Goal: Transaction & Acquisition: Purchase product/service

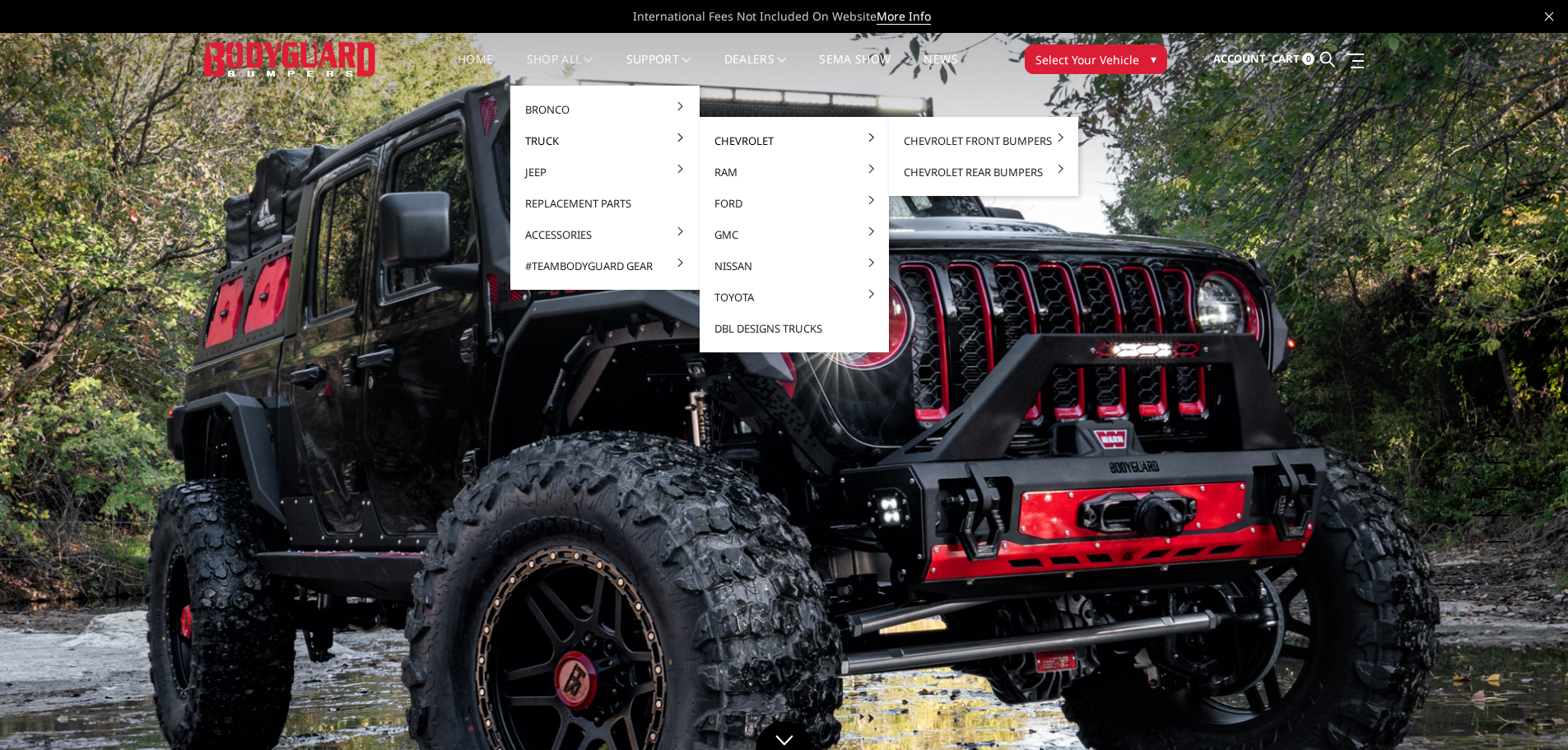
click at [729, 138] on link "Chevrolet" at bounding box center [795, 141] width 176 height 31
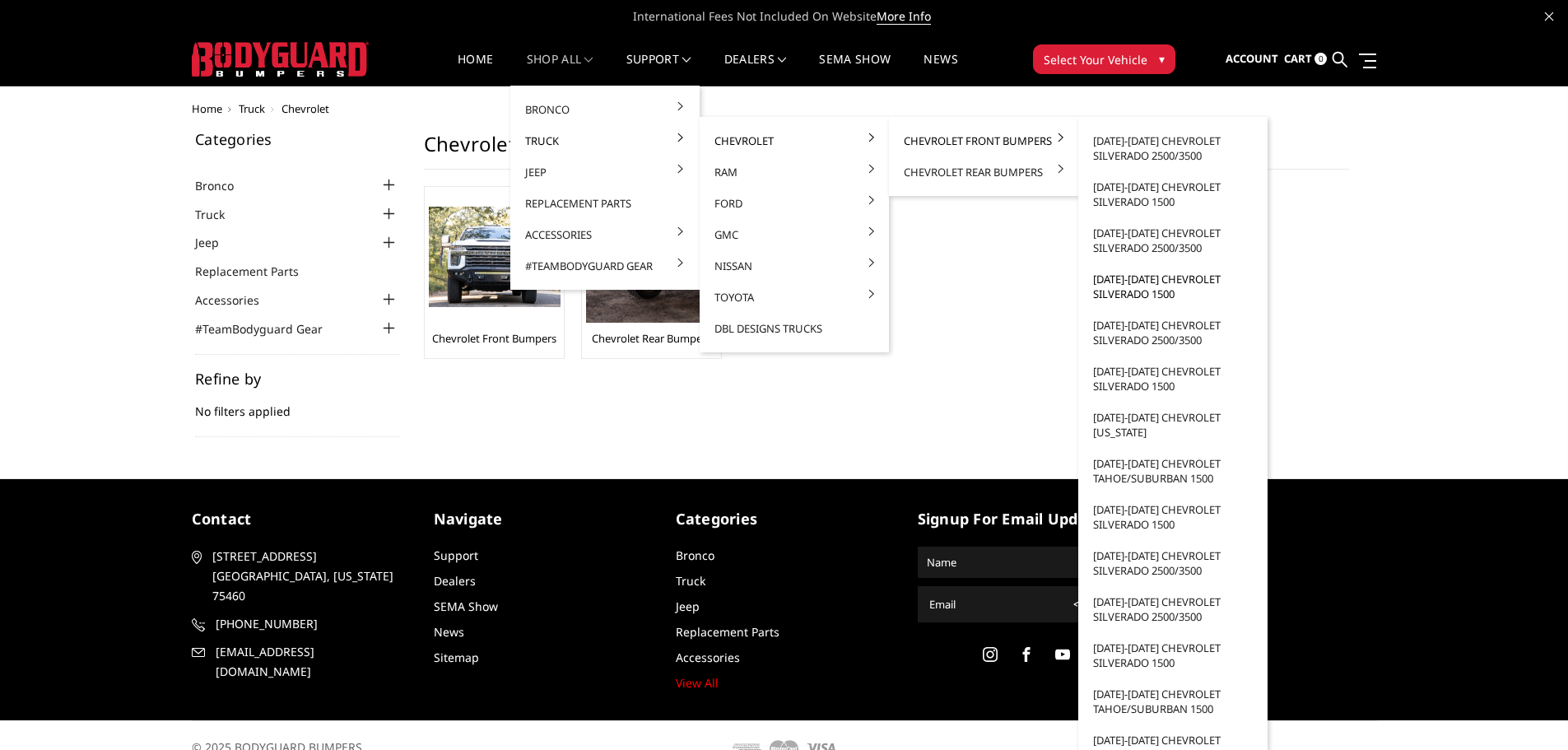
click at [1174, 281] on link "[DATE]-[DATE] Chevrolet Silverado 1500" at bounding box center [1173, 286] width 176 height 46
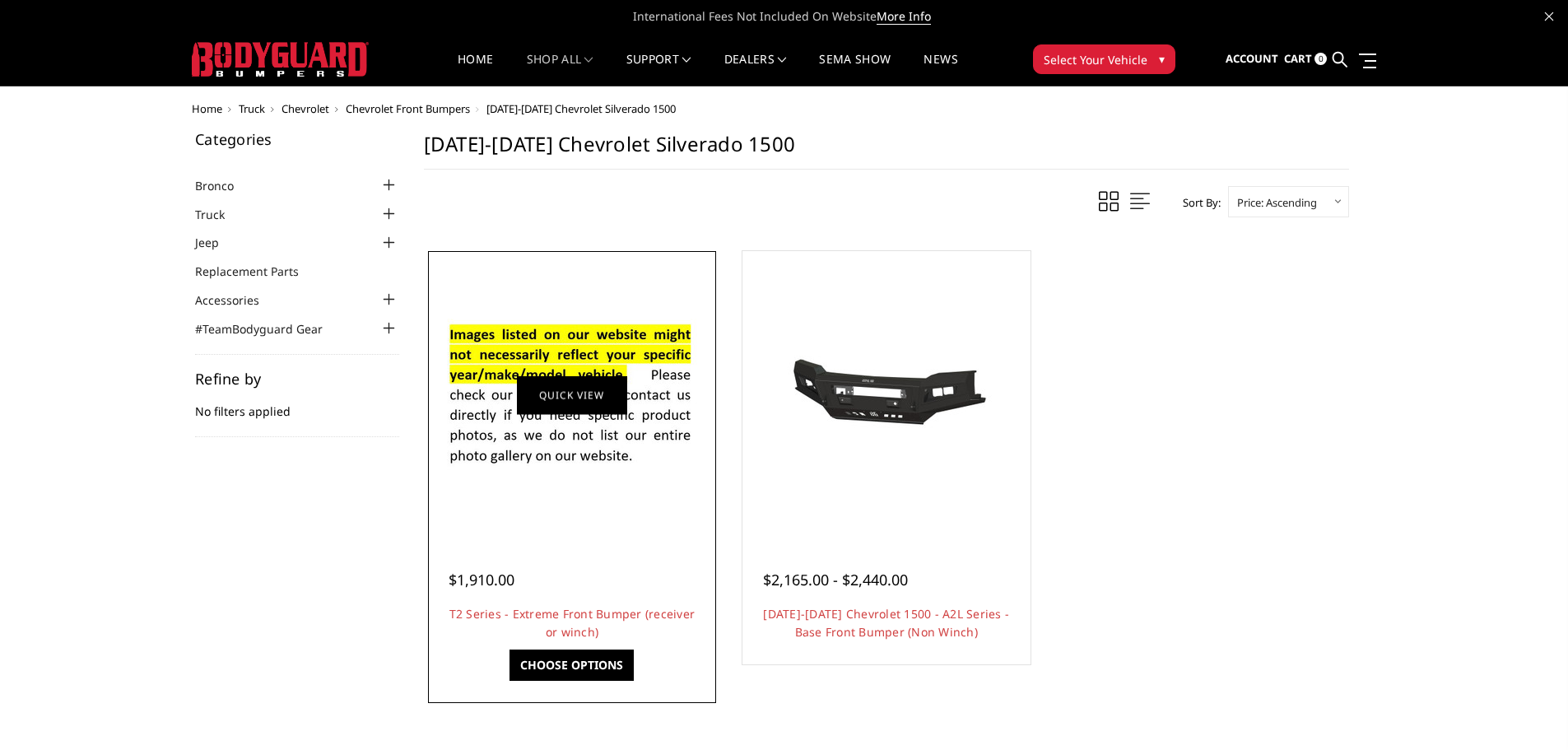
click at [576, 393] on link "Quick view" at bounding box center [571, 394] width 110 height 39
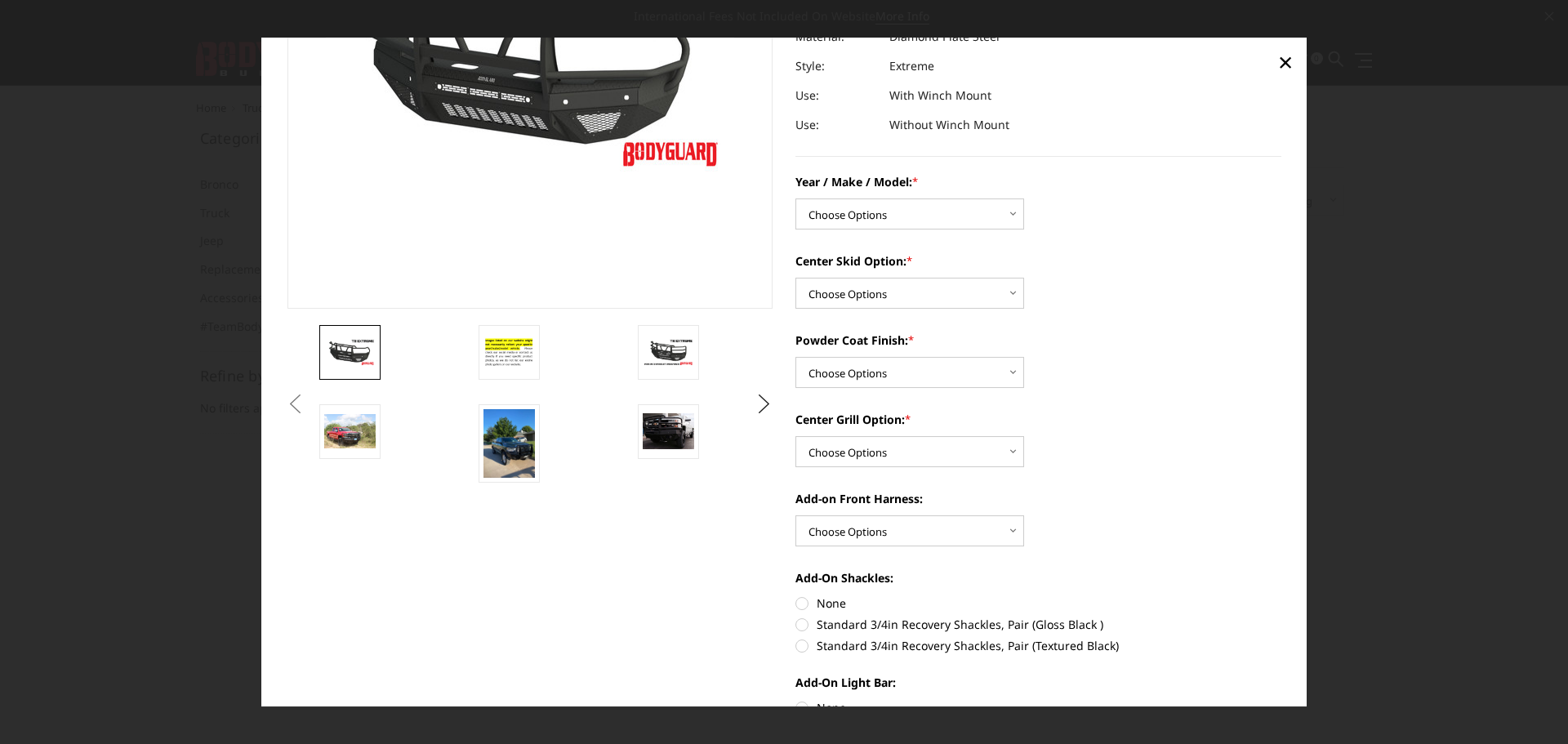
scroll to position [245, 0]
click at [758, 401] on button "Next" at bounding box center [765, 403] width 25 height 25
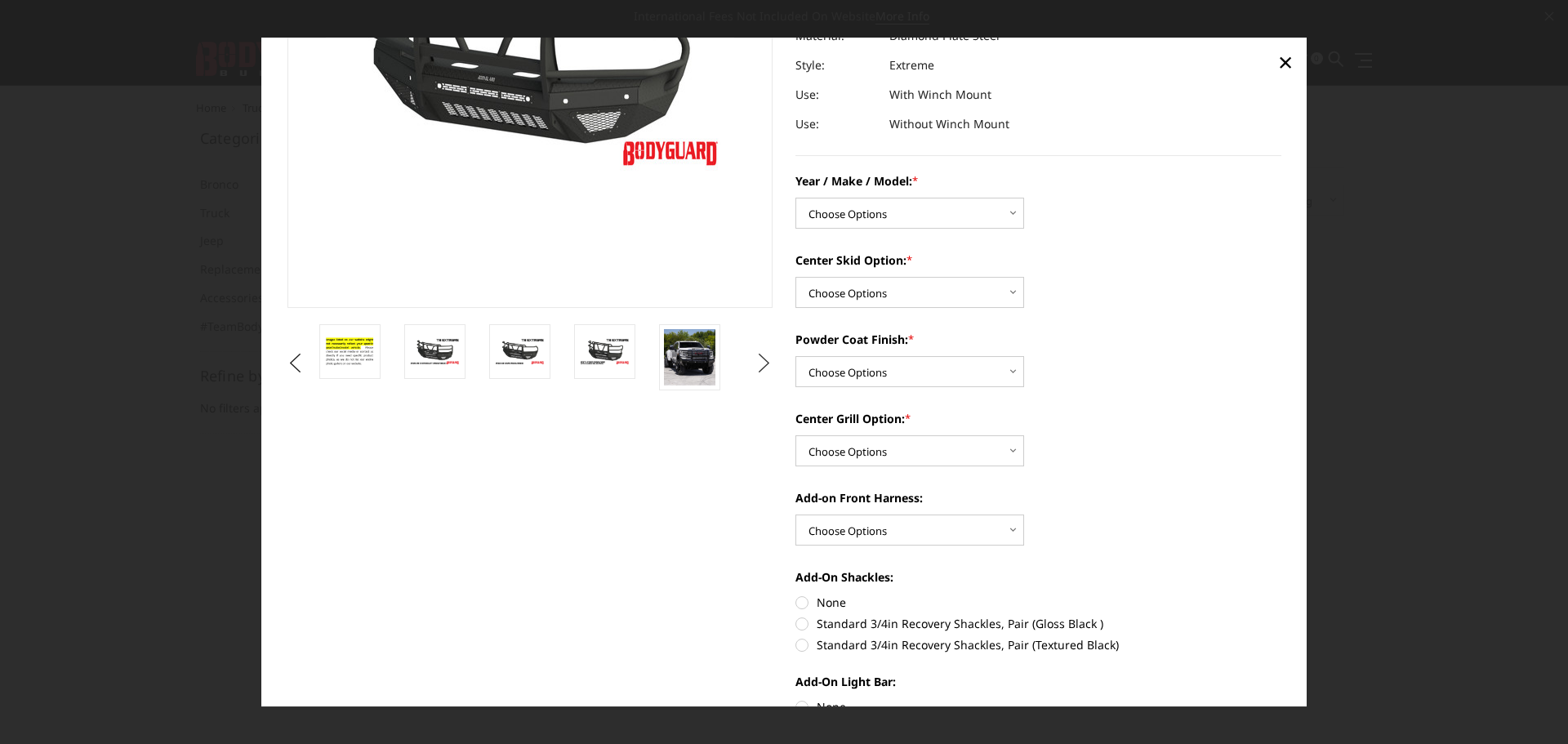
click at [758, 357] on button "Next" at bounding box center [765, 363] width 25 height 25
click at [694, 352] on img at bounding box center [690, 351] width 51 height 28
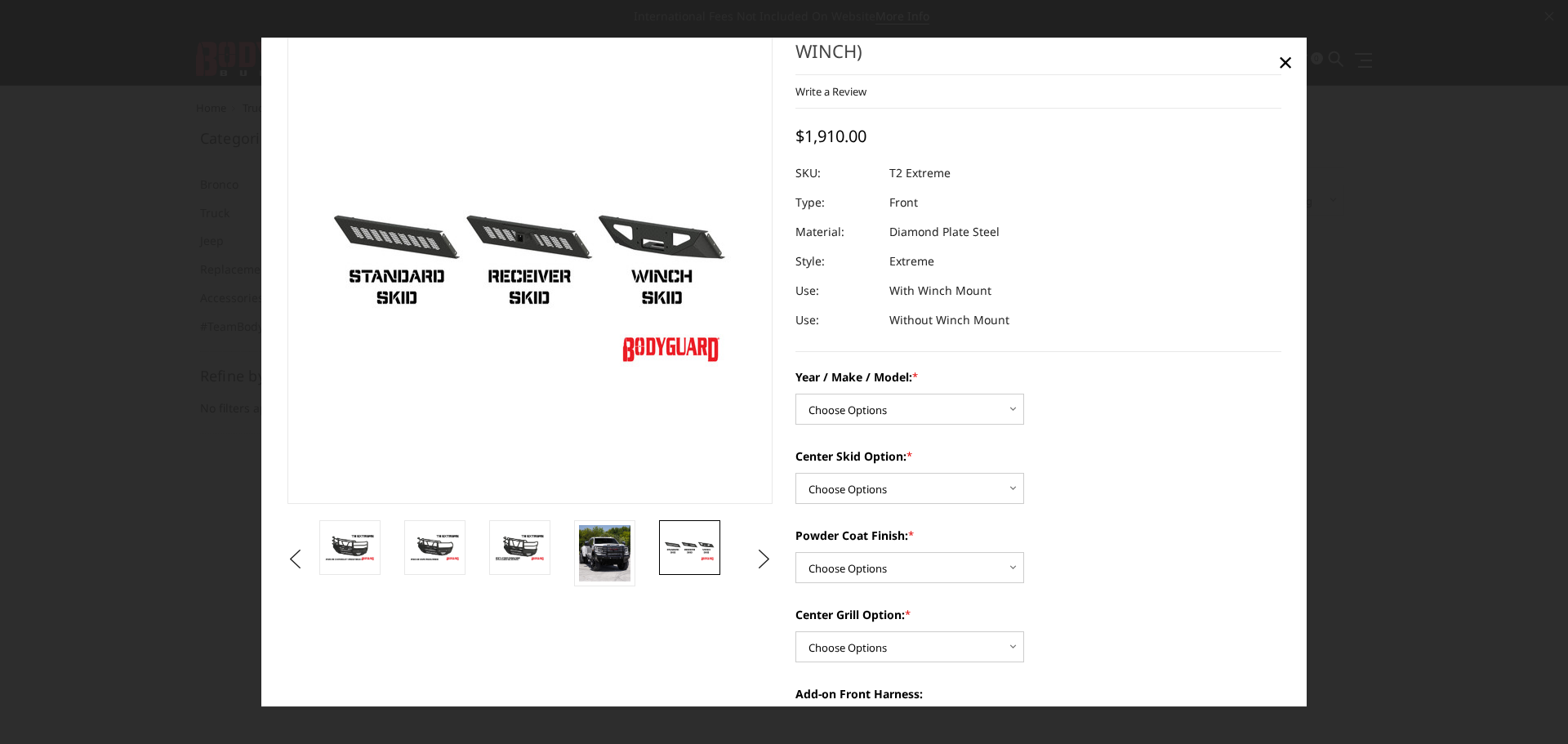
scroll to position [0, 0]
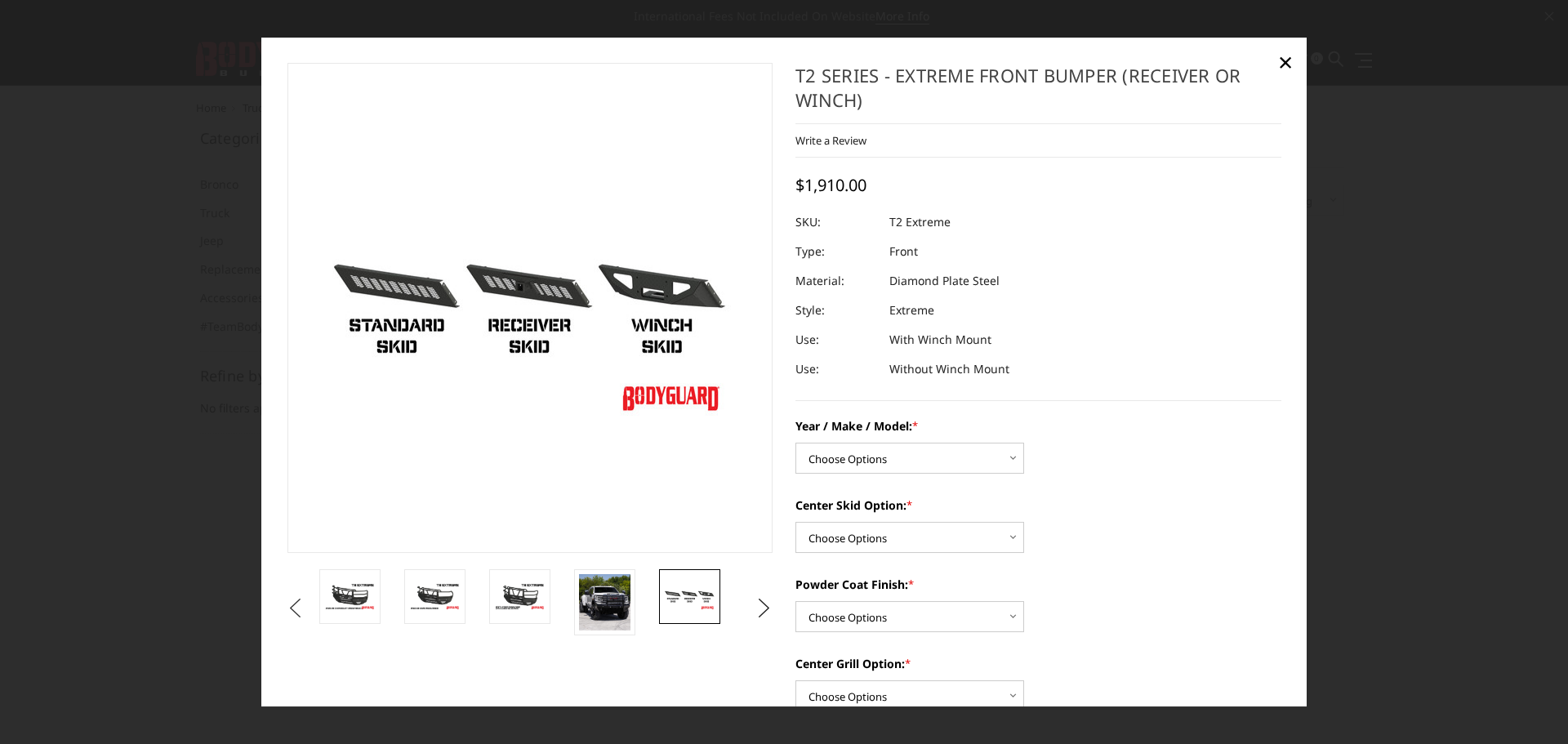
click at [301, 604] on button "Previous" at bounding box center [295, 608] width 25 height 25
click at [293, 611] on button "Previous" at bounding box center [295, 608] width 25 height 25
click at [345, 590] on img at bounding box center [350, 596] width 51 height 28
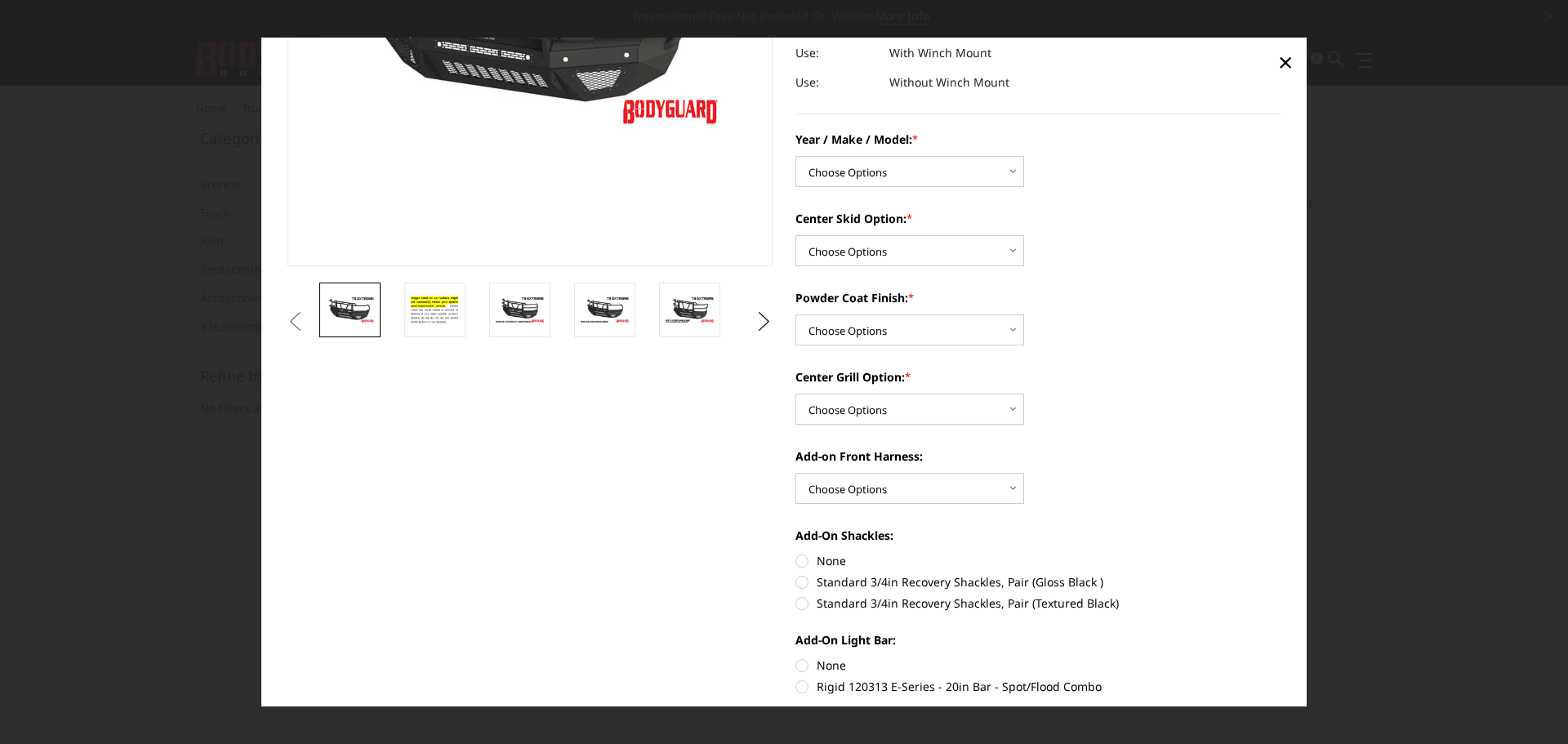
scroll to position [326, 0]
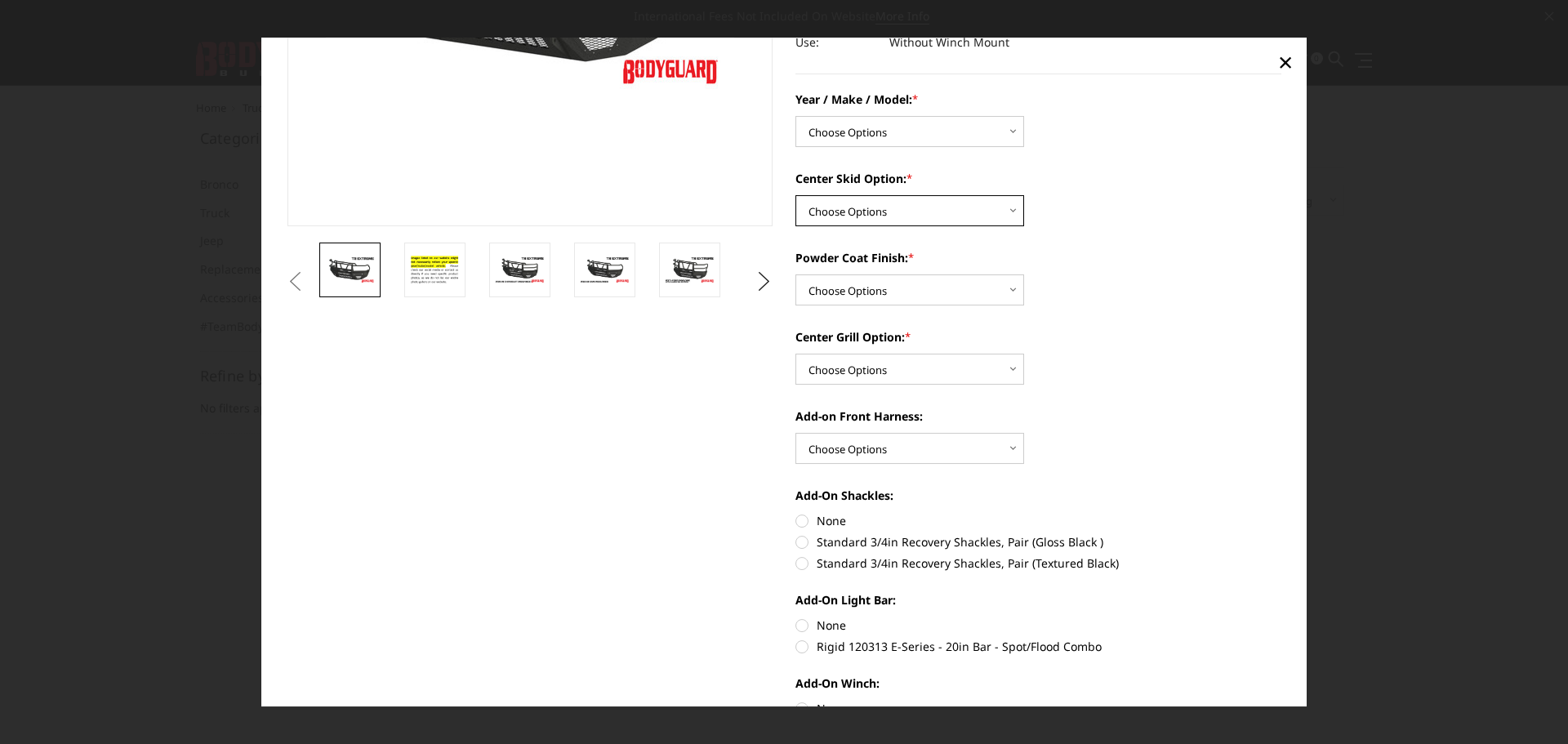
click at [1009, 210] on select "Choose Options Standard center skid plate (included) Receiver tube Winch mount …" at bounding box center [910, 210] width 229 height 31
select select "626"
click at [796, 195] on select "Choose Options Standard center skid plate (included) Receiver tube Winch mount …" at bounding box center [910, 210] width 229 height 31
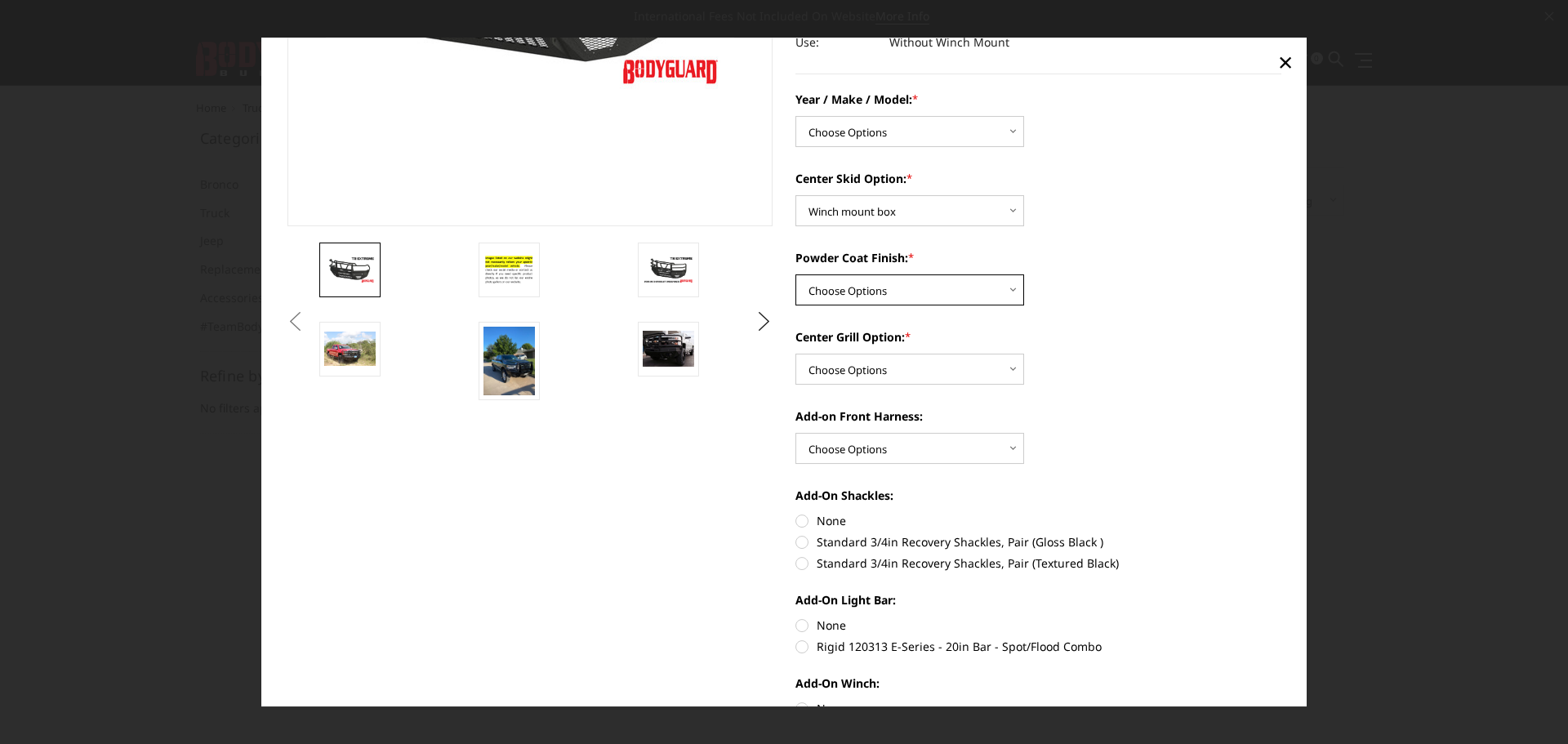
click at [1006, 286] on select "Choose Options Bare metal Gloss Black Powder Coat Texture Black Powder Coat" at bounding box center [910, 290] width 229 height 31
select select "667"
click at [796, 275] on select "Choose Options Bare metal Gloss Black Powder Coat Texture Black Powder Coat" at bounding box center [910, 290] width 229 height 31
click at [1011, 366] on select "Choose Options Add expanded metal in center grill Decline this option" at bounding box center [910, 369] width 229 height 31
select select "1080"
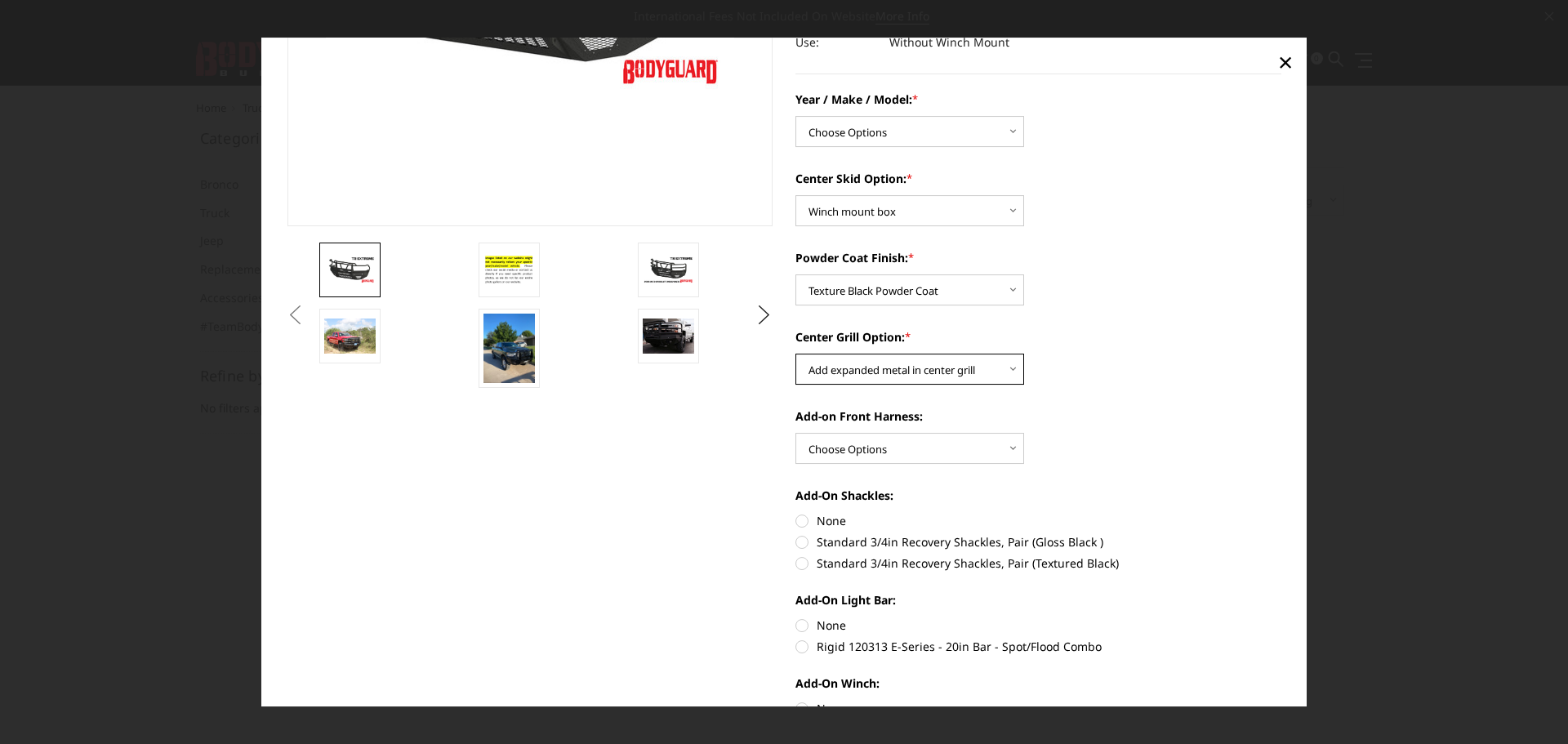
click at [796, 354] on select "Choose Options Add expanded metal in center grill Decline this option" at bounding box center [910, 369] width 229 height 31
click at [1004, 448] on select "Choose Options WITH front camera harness WITHOUT front camera harness" at bounding box center [910, 448] width 229 height 31
select select "1696"
click at [796, 433] on select "Choose Options WITH front camera harness WITHOUT front camera harness" at bounding box center [910, 448] width 229 height 31
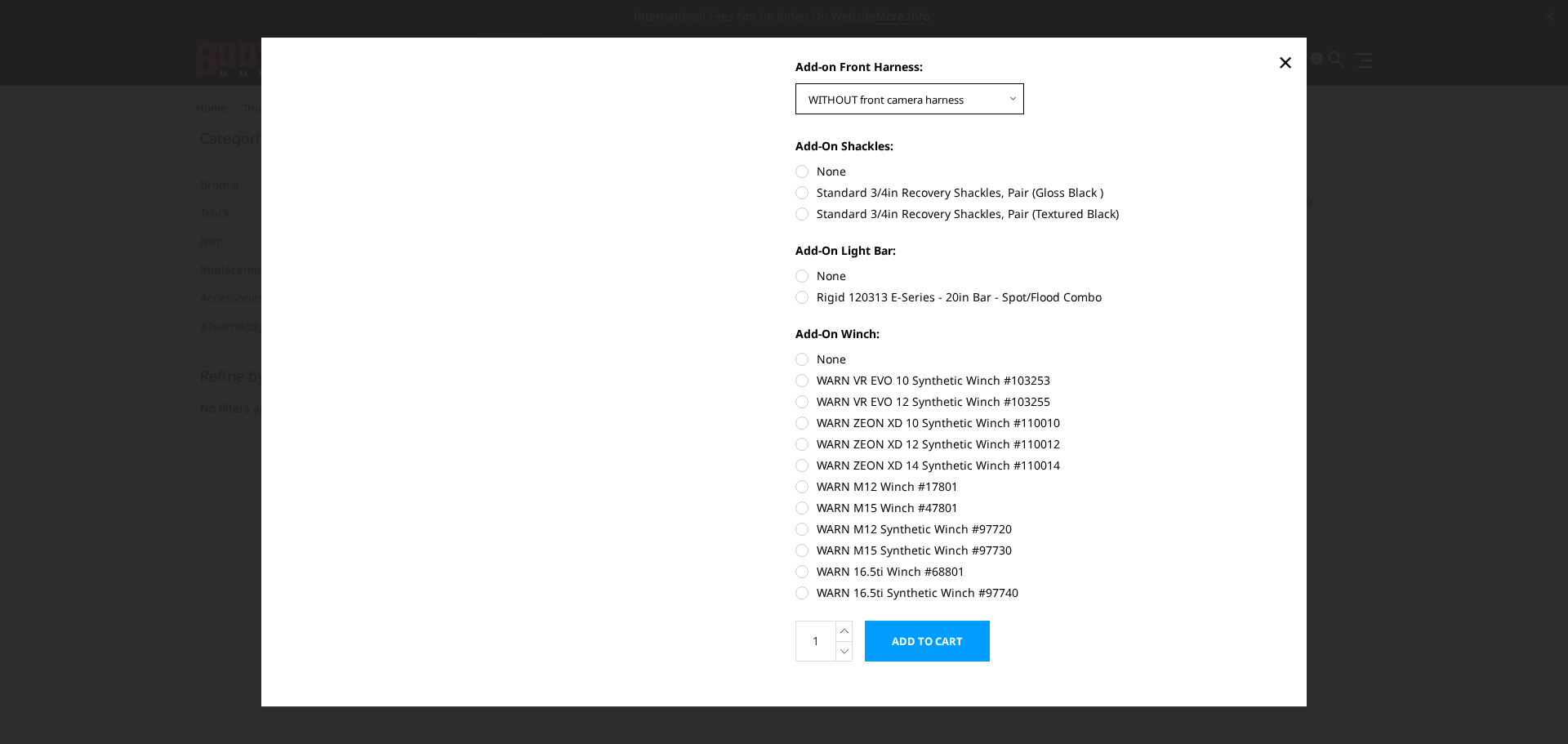
scroll to position [696, 0]
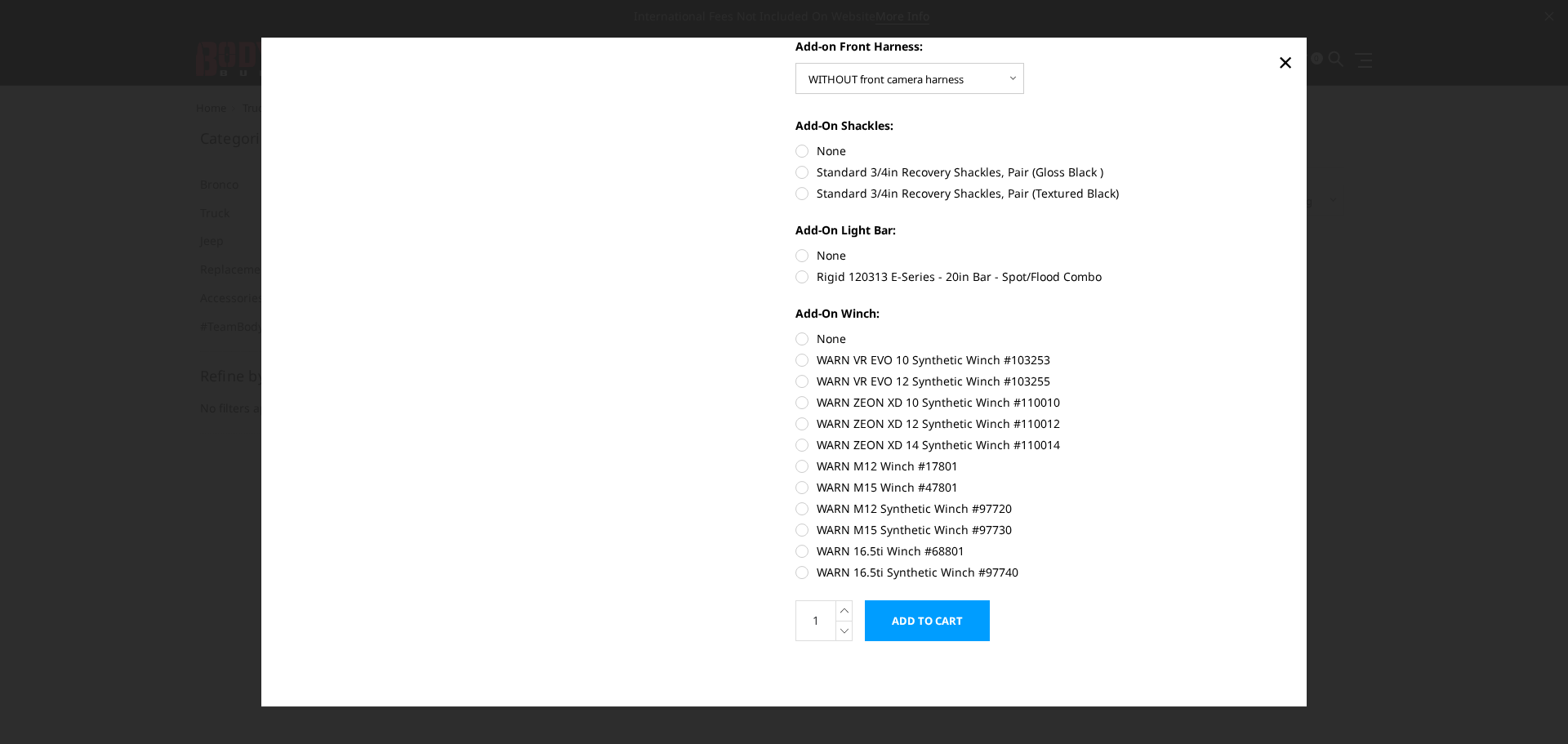
click at [796, 360] on label "WARN VR EVO 10 Synthetic Winch #103253" at bounding box center [1039, 359] width 486 height 17
click at [1281, 331] on input "WARN VR EVO 10 Synthetic Winch #103253" at bounding box center [1281, 330] width 1 height 1
radio input "true"
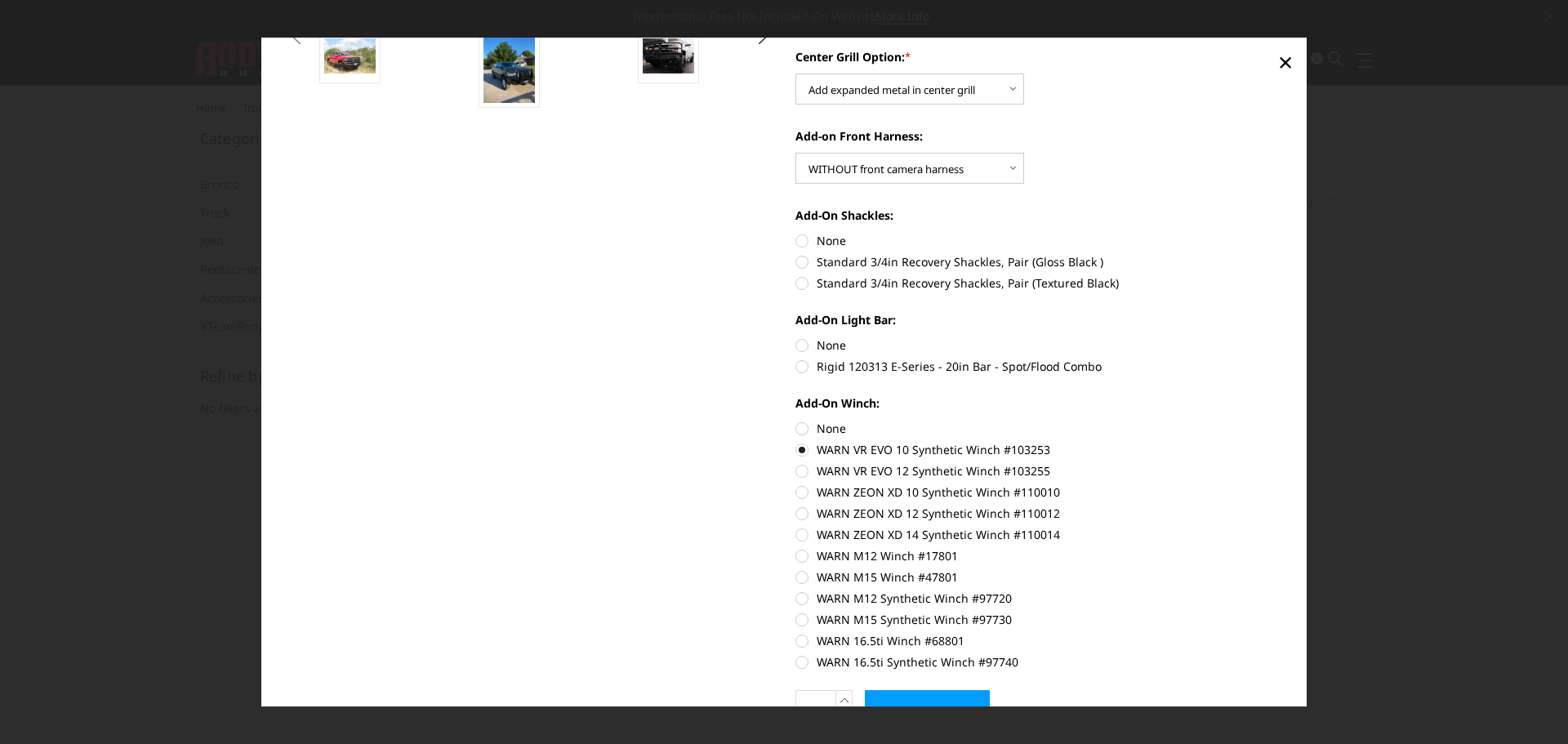
scroll to position [451, 0]
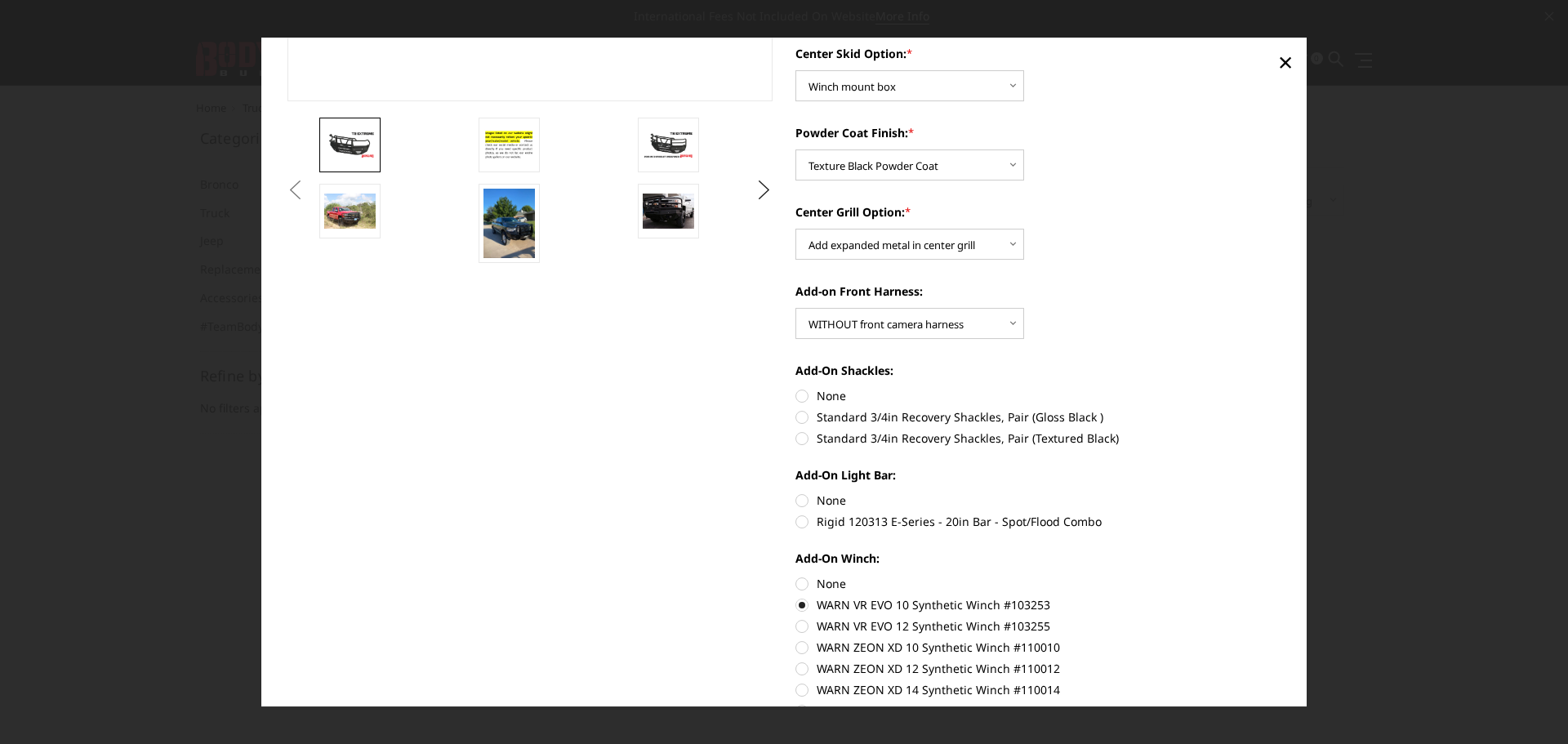
click at [798, 522] on label "Rigid 120313 E-Series - 20in Bar - Spot/Flood Combo" at bounding box center [1039, 521] width 486 height 17
click at [1281, 492] on input "Rigid 120313 E-Series - 20in Bar - Spot/Flood Combo" at bounding box center [1281, 491] width 1 height 1
radio input "true"
click at [796, 437] on label "Standard 3/4in Recovery Shackles, Pair (Textured Black)" at bounding box center [1039, 437] width 486 height 17
click at [1281, 409] on input "Standard 3/4in Recovery Shackles, Pair (Textured Black)" at bounding box center [1281, 408] width 1 height 1
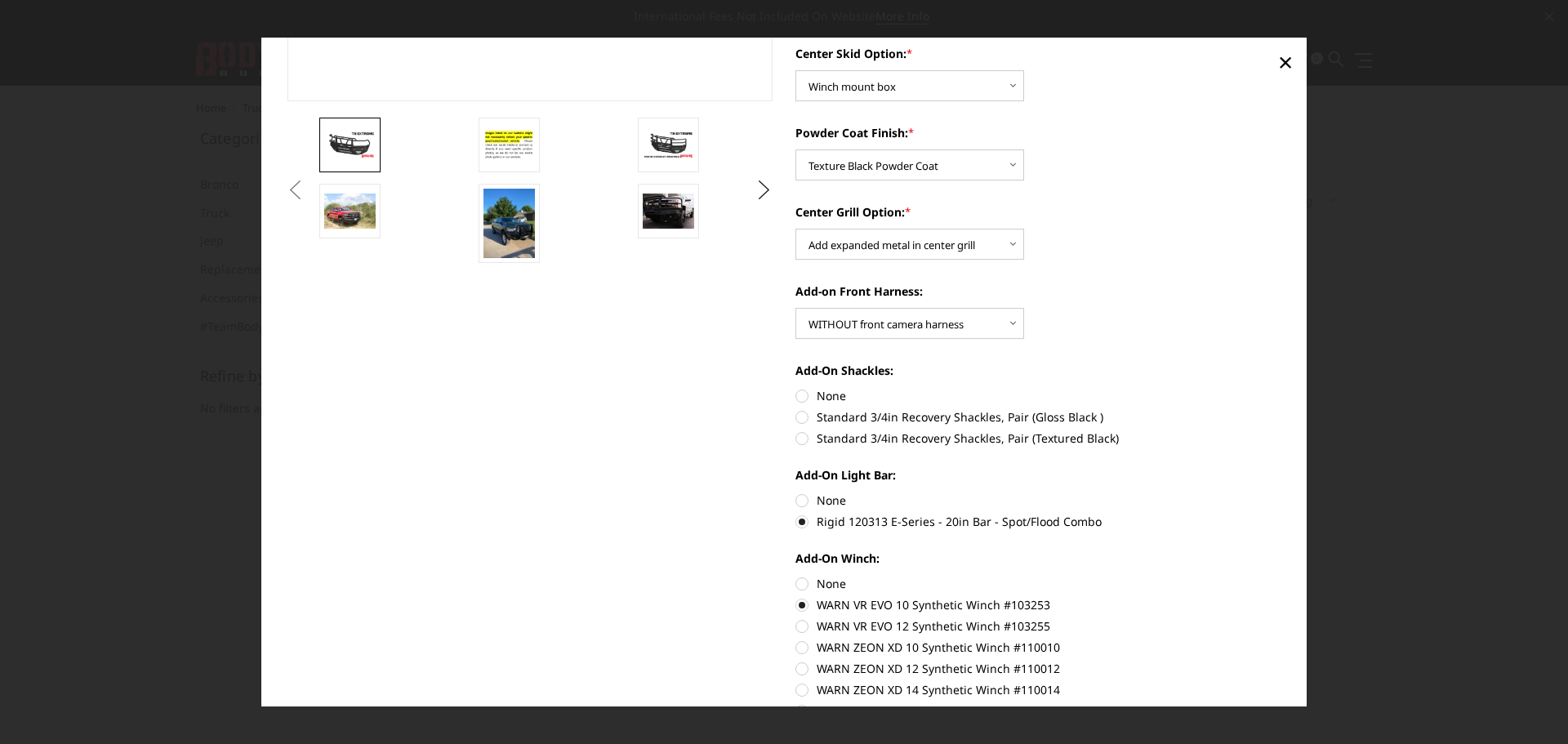
radio input "true"
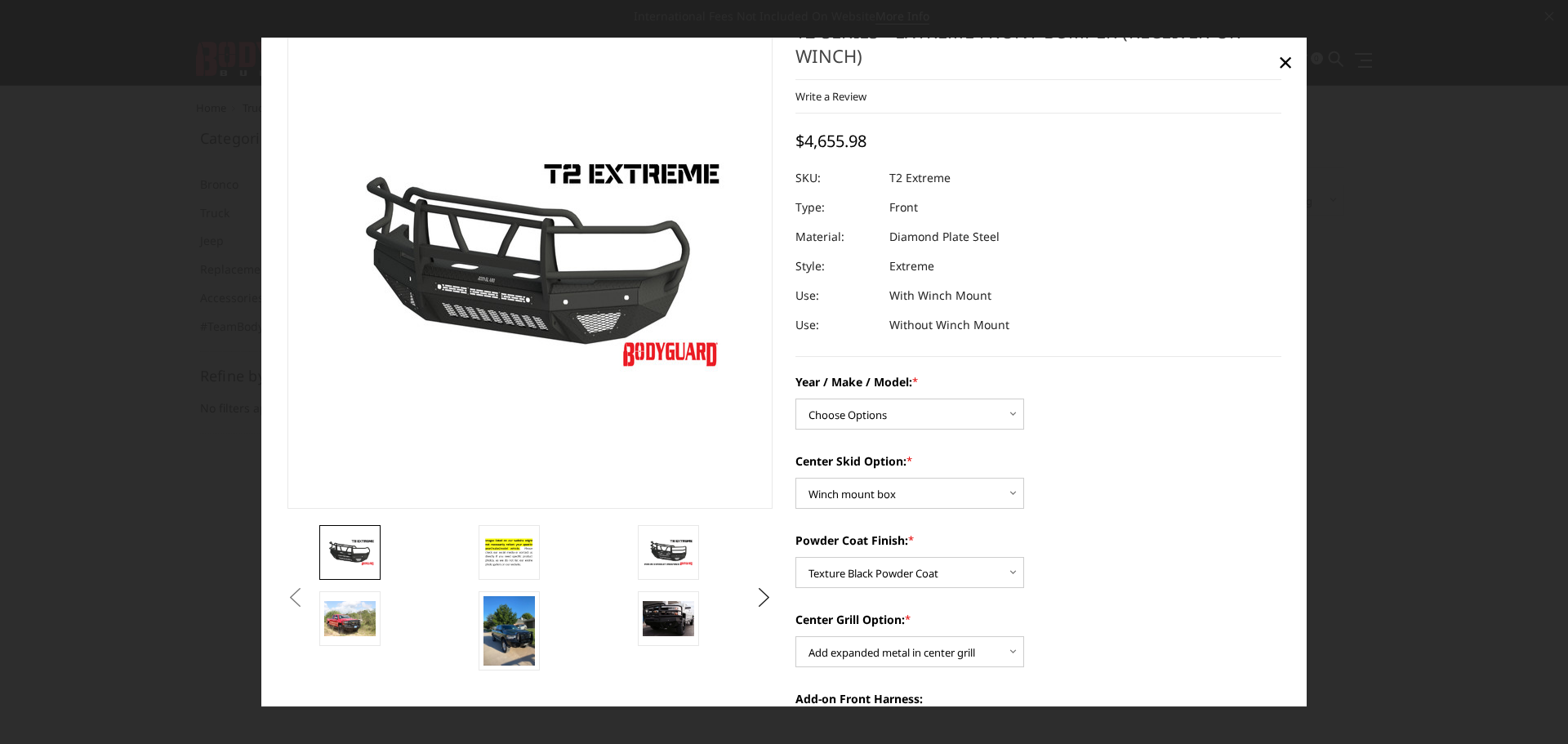
scroll to position [43, 0]
click at [1010, 408] on select "Choose Options Chevrolet 19-21 1500 Chevrolet 15-19 2500 / 3500 Chevrolet 20-23…" at bounding box center [910, 415] width 229 height 31
select select "1442"
click at [796, 400] on select "Choose Options Chevrolet 19-21 1500 Chevrolet 15-19 2500 / 3500 Chevrolet 20-23…" at bounding box center [910, 415] width 229 height 31
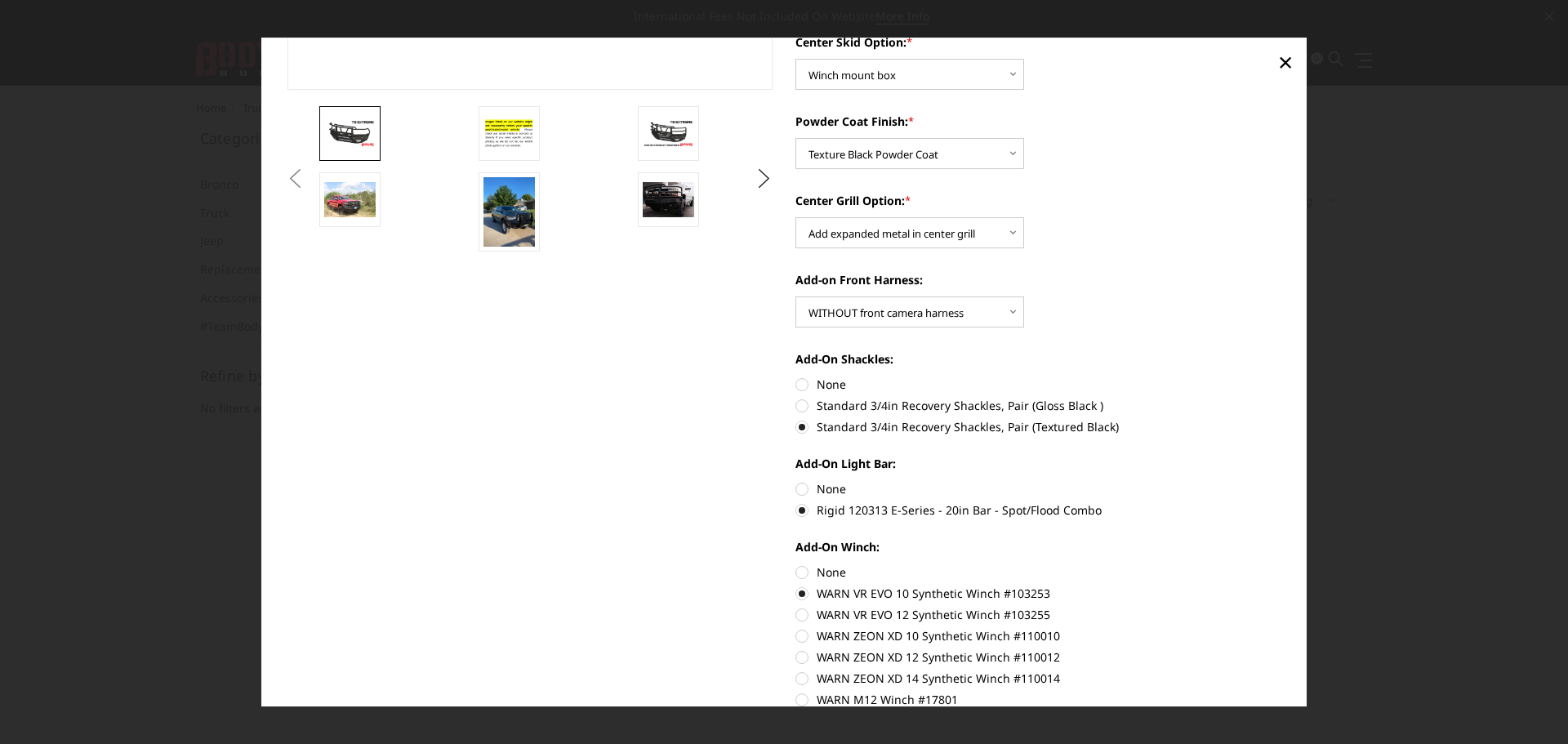
scroll to position [696, 0]
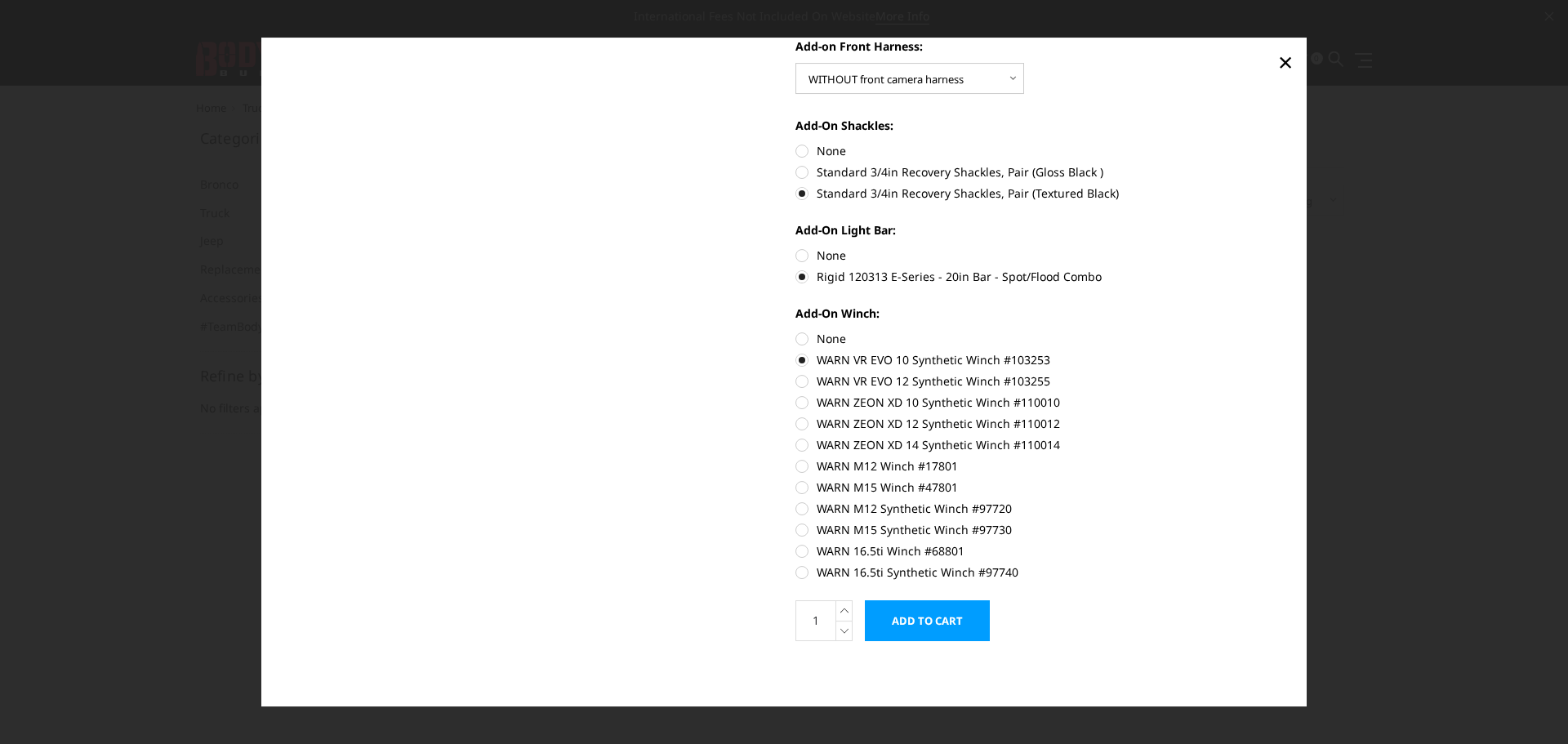
click at [919, 614] on input "Add to Cart" at bounding box center [927, 620] width 125 height 40
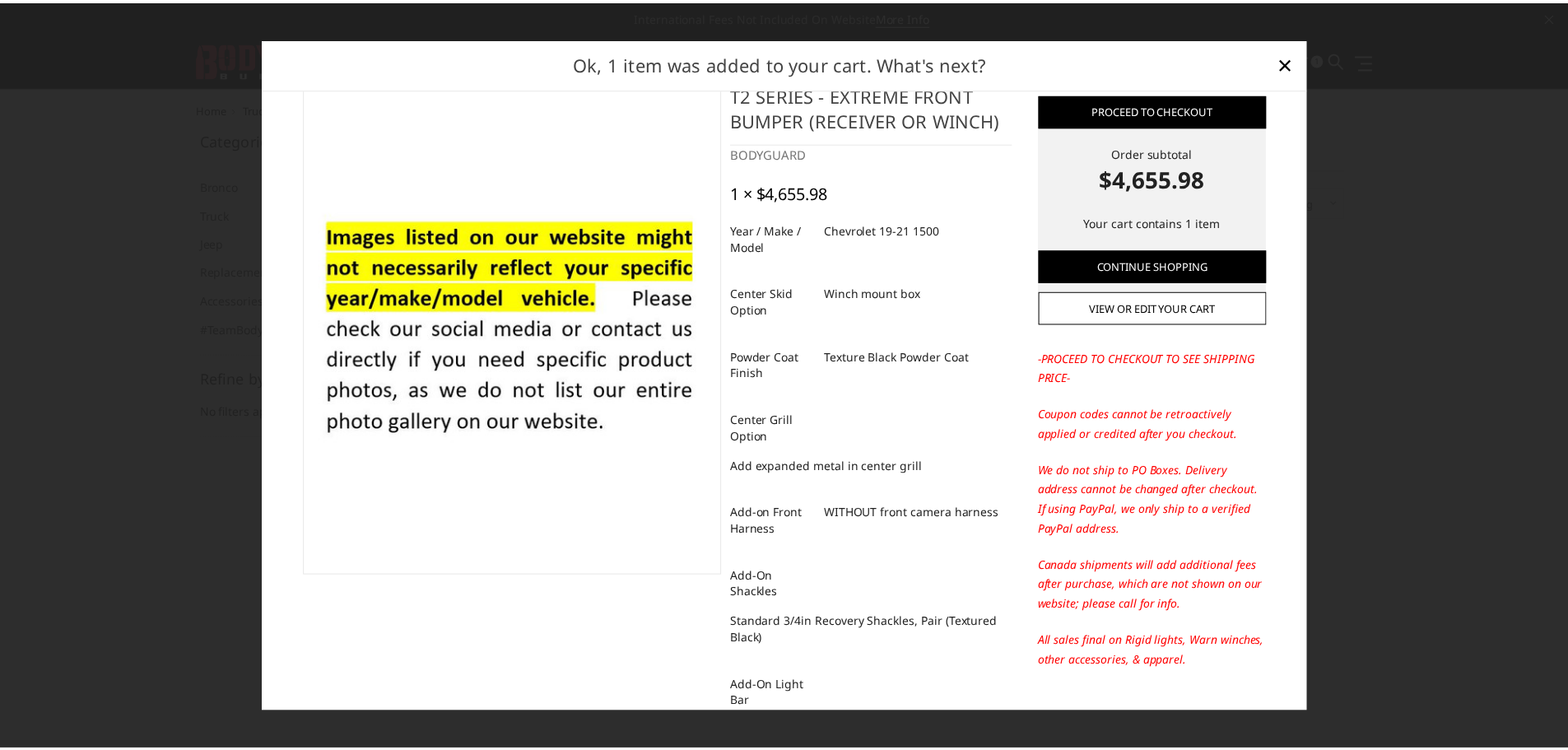
scroll to position [16, 0]
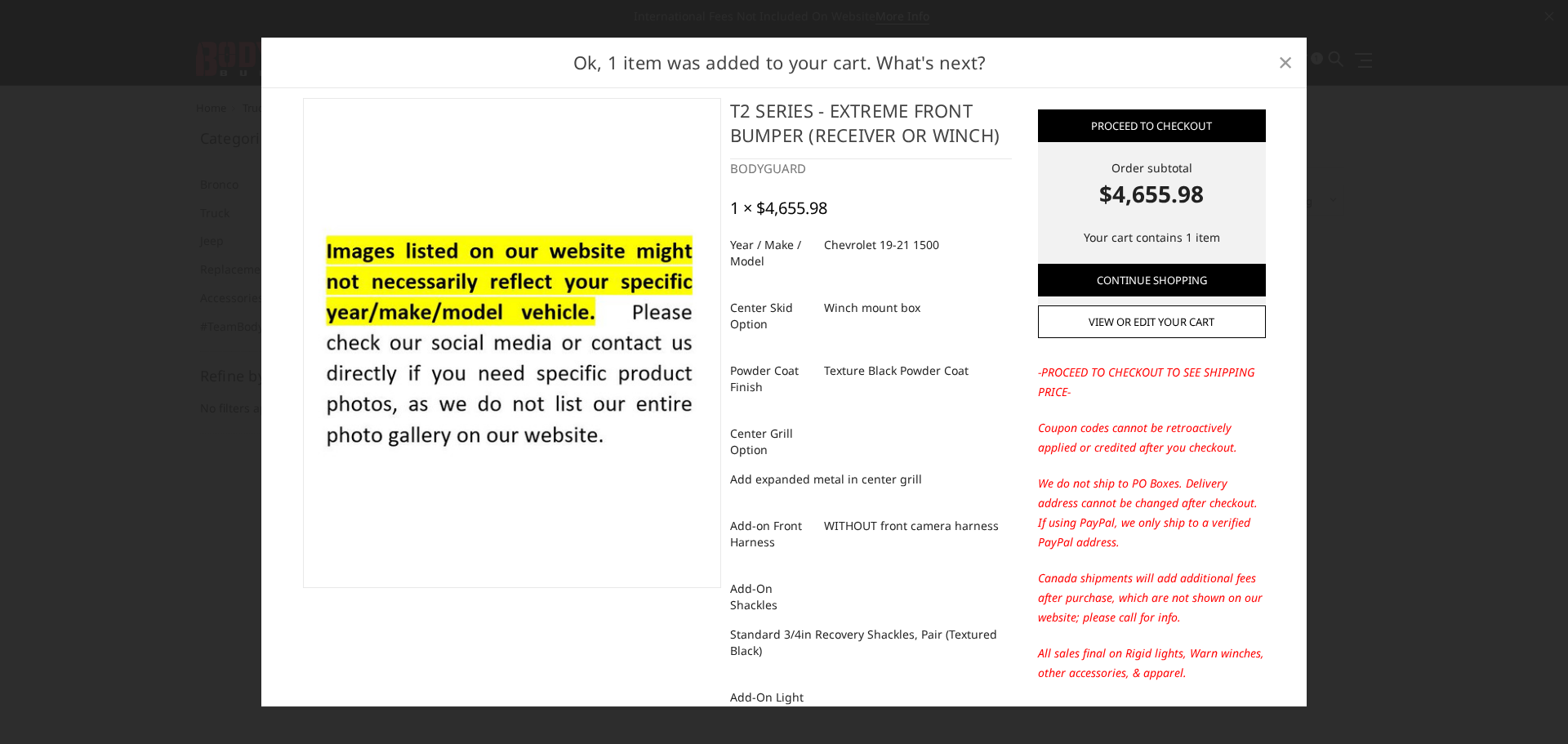
click at [1286, 54] on span "×" at bounding box center [1286, 62] width 15 height 35
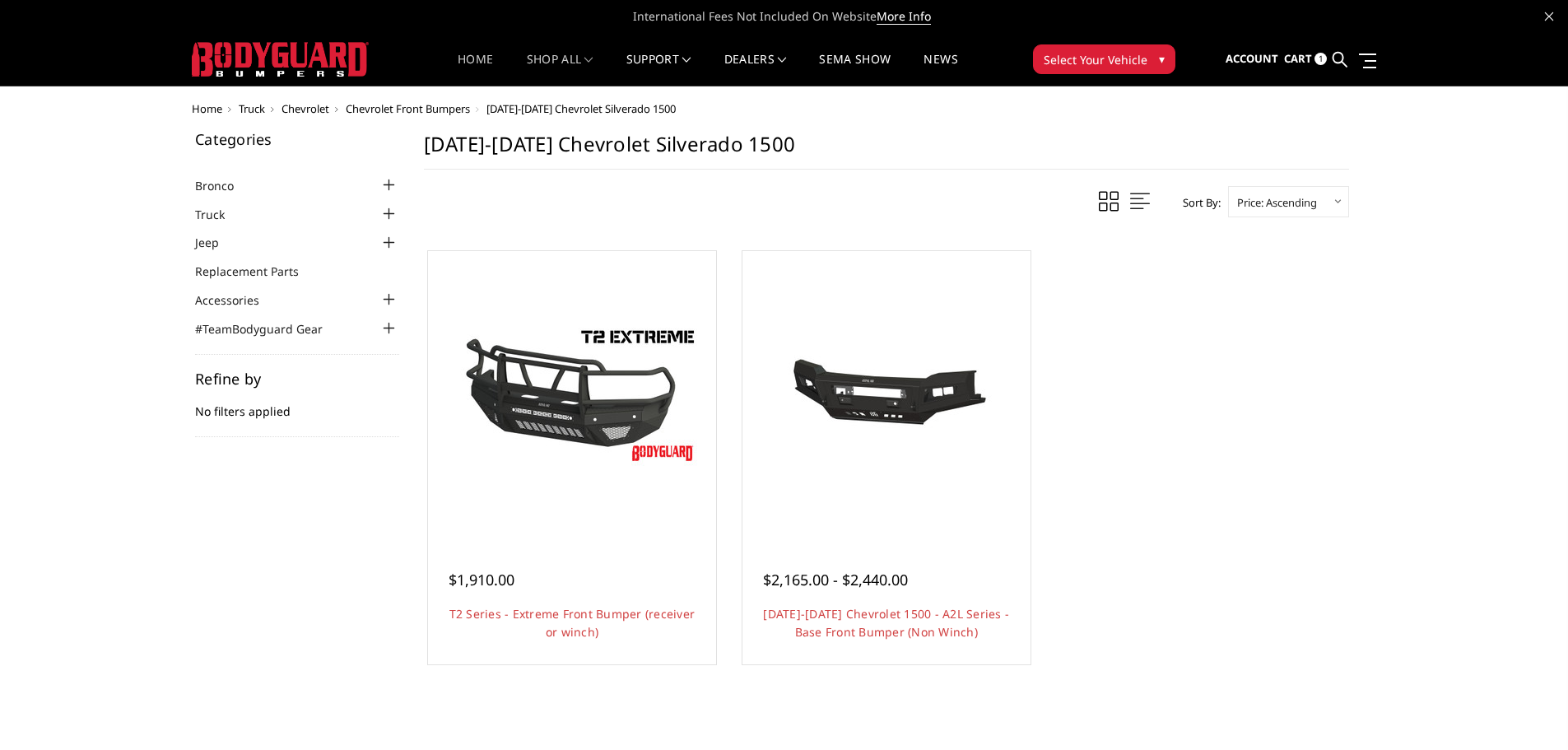
click at [467, 56] on link "Home" at bounding box center [475, 69] width 35 height 32
